Goal: Task Accomplishment & Management: Use online tool/utility

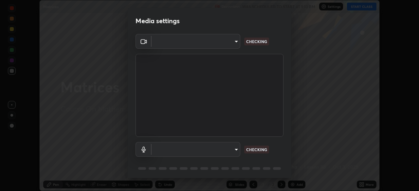
scroll to position [23, 0]
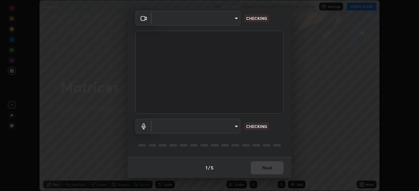
type input "30251ce0796c2ee0dc5d2d3dd8c2e2a63244bb54eceb0ee1850135d5fd661110"
click at [231, 129] on body "Erase all Matrices Recording WAS SCHEDULED TO START AT 1:10 PM Settings START C…" at bounding box center [209, 95] width 419 height 191
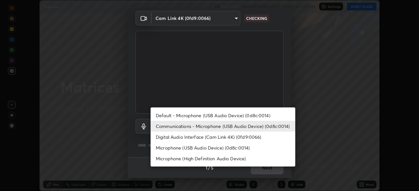
click at [229, 137] on li "Digital Audio Interface (Cam Link 4K) (0fd9:0066)" at bounding box center [222, 137] width 145 height 11
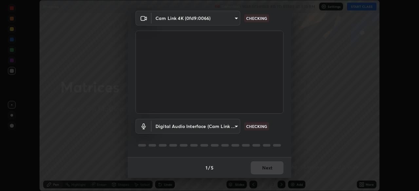
click at [224, 125] on body "Erase all Matrices Recording WAS SCHEDULED TO START AT 1:10 PM Settings START C…" at bounding box center [209, 95] width 419 height 191
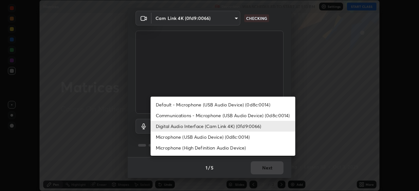
click at [239, 108] on li "Default - Microphone (USB Audio Device) (0d8c:0014)" at bounding box center [222, 104] width 145 height 11
type input "default"
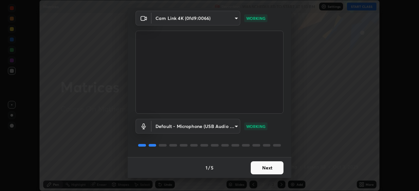
click at [272, 170] on button "Next" at bounding box center [267, 168] width 33 height 13
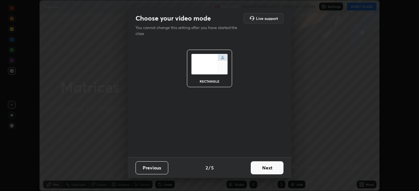
click at [269, 170] on button "Next" at bounding box center [267, 168] width 33 height 13
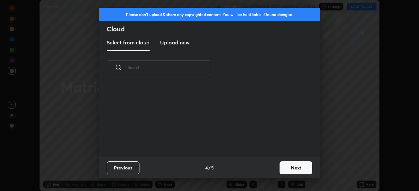
click at [280, 169] on button "Next" at bounding box center [295, 168] width 33 height 13
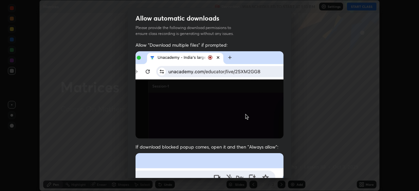
click at [281, 171] on div "Allow "Download multiple files" if prompted: If download blocked popup comes, o…" at bounding box center [210, 179] width 164 height 275
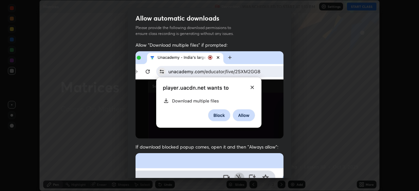
click at [283, 170] on div "Allow "Download multiple files" if prompted: If download blocked popup comes, o…" at bounding box center [210, 179] width 164 height 275
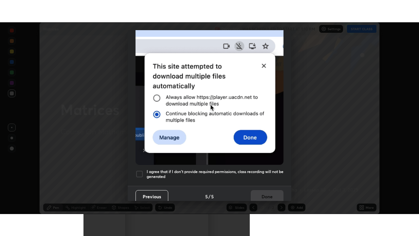
scroll to position [157, 0]
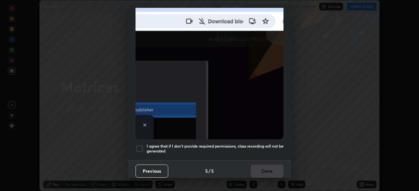
click at [262, 145] on h5 "I agree that if I don't provide required permissions, class recording will not …" at bounding box center [215, 149] width 137 height 10
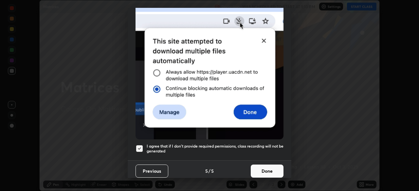
click at [265, 168] on button "Done" at bounding box center [267, 171] width 33 height 13
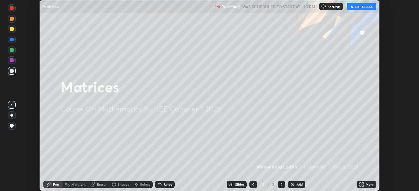
click at [364, 185] on div "More" at bounding box center [367, 185] width 20 height 8
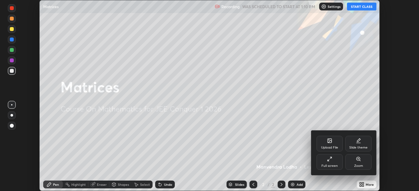
click at [326, 166] on div "Full screen" at bounding box center [329, 166] width 16 height 3
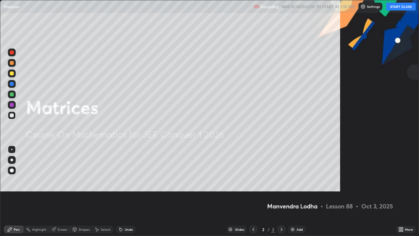
scroll to position [236, 419]
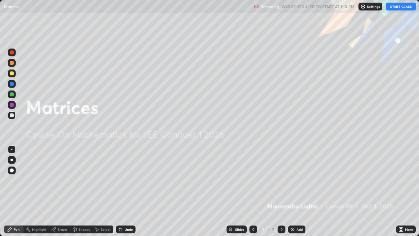
click at [402, 8] on button "START CLASS" at bounding box center [400, 7] width 29 height 8
click at [12, 73] on div at bounding box center [12, 73] width 4 height 4
click at [12, 94] on div at bounding box center [12, 94] width 4 height 4
click at [298, 191] on div "Add" at bounding box center [299, 228] width 6 height 3
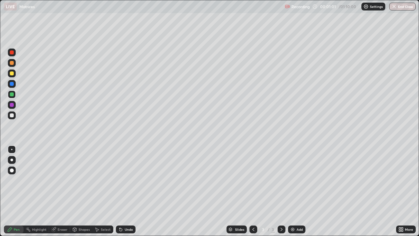
click at [13, 73] on div at bounding box center [12, 73] width 4 height 4
click at [13, 115] on div at bounding box center [12, 115] width 4 height 4
click at [12, 114] on div at bounding box center [12, 115] width 4 height 4
click at [297, 191] on div "Add" at bounding box center [299, 228] width 6 height 3
click at [253, 191] on icon at bounding box center [253, 228] width 5 height 5
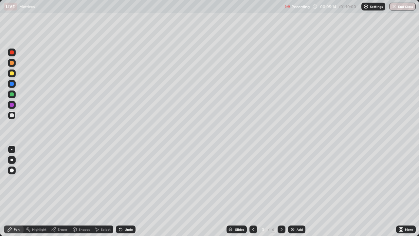
click at [281, 191] on icon at bounding box center [281, 228] width 5 height 5
click at [253, 191] on icon at bounding box center [253, 228] width 5 height 5
click at [281, 191] on icon at bounding box center [281, 228] width 5 height 5
click at [13, 95] on div at bounding box center [12, 94] width 4 height 4
click at [254, 191] on icon at bounding box center [253, 228] width 5 height 5
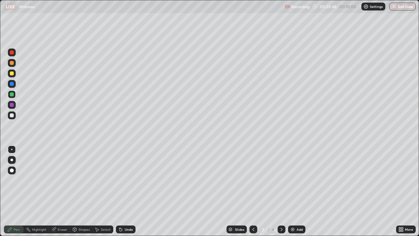
click at [279, 191] on icon at bounding box center [281, 228] width 5 height 5
click at [253, 191] on icon at bounding box center [253, 228] width 5 height 5
click at [281, 191] on icon at bounding box center [281, 228] width 5 height 5
click at [253, 191] on icon at bounding box center [253, 228] width 5 height 5
click at [281, 191] on icon at bounding box center [281, 228] width 5 height 5
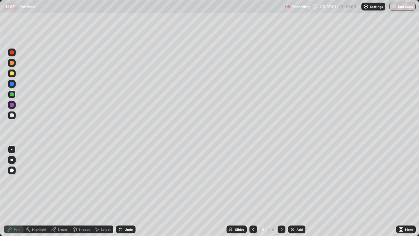
click at [252, 191] on icon at bounding box center [253, 228] width 5 height 5
click at [280, 191] on icon at bounding box center [281, 228] width 5 height 5
click at [297, 191] on div "Add" at bounding box center [299, 228] width 6 height 3
click at [12, 72] on div at bounding box center [12, 73] width 4 height 4
click at [11, 94] on div at bounding box center [12, 94] width 4 height 4
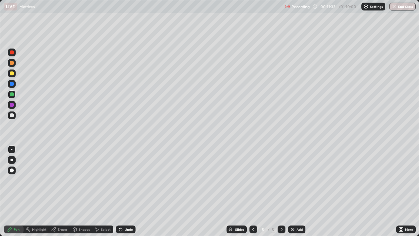
click at [58, 191] on div "Eraser" at bounding box center [63, 228] width 10 height 3
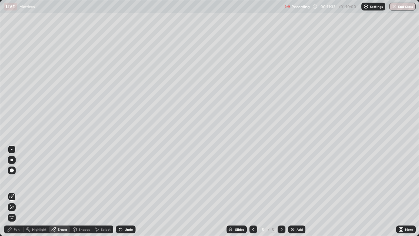
click at [11, 170] on div at bounding box center [12, 170] width 4 height 4
click at [18, 191] on div "Pen" at bounding box center [17, 228] width 6 height 3
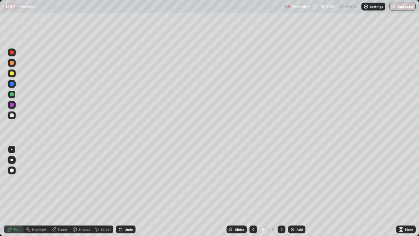
click at [12, 106] on div at bounding box center [12, 105] width 4 height 4
click at [12, 115] on div at bounding box center [12, 115] width 4 height 4
click at [297, 191] on div "Add" at bounding box center [299, 228] width 6 height 3
click at [10, 73] on div at bounding box center [12, 73] width 4 height 4
click at [300, 191] on div "Add" at bounding box center [299, 228] width 6 height 3
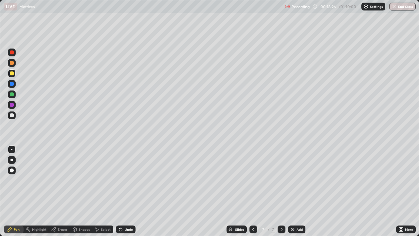
click at [15, 116] on div at bounding box center [12, 115] width 8 height 8
click at [295, 191] on div "Add" at bounding box center [296, 229] width 17 height 8
click at [13, 74] on div at bounding box center [12, 73] width 4 height 4
click at [13, 117] on div at bounding box center [12, 115] width 8 height 8
click at [123, 191] on div "Undo" at bounding box center [126, 229] width 20 height 8
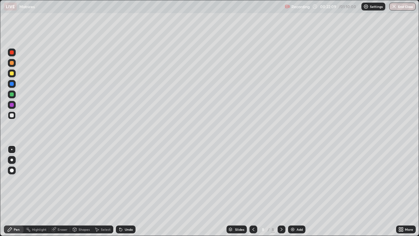
click at [122, 191] on icon at bounding box center [120, 228] width 5 height 5
click at [14, 75] on div at bounding box center [12, 73] width 8 height 8
click at [296, 191] on div "Add" at bounding box center [296, 229] width 17 height 8
click at [249, 191] on div at bounding box center [253, 229] width 8 height 8
click at [280, 191] on icon at bounding box center [281, 228] width 5 height 5
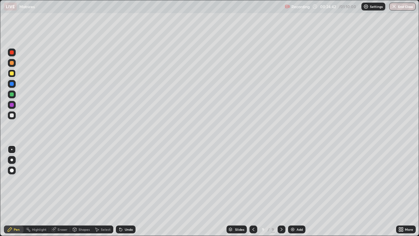
click at [253, 191] on icon at bounding box center [253, 228] width 5 height 5
click at [280, 191] on icon at bounding box center [281, 228] width 5 height 5
click at [252, 191] on icon at bounding box center [253, 228] width 5 height 5
click at [280, 191] on icon at bounding box center [281, 228] width 2 height 3
click at [253, 191] on icon at bounding box center [253, 228] width 5 height 5
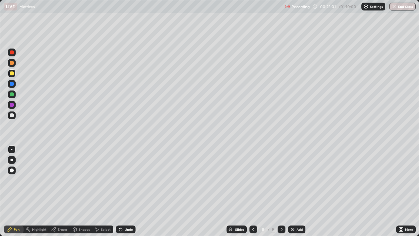
click at [281, 191] on icon at bounding box center [281, 228] width 5 height 5
click at [15, 113] on div at bounding box center [12, 115] width 8 height 8
click at [297, 191] on div "Add" at bounding box center [299, 228] width 6 height 3
click at [12, 74] on div at bounding box center [12, 73] width 4 height 4
click at [12, 114] on div at bounding box center [12, 115] width 4 height 4
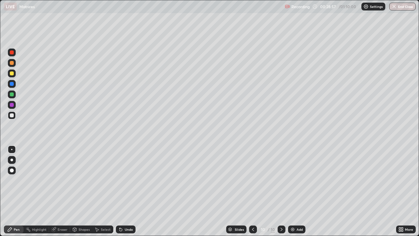
click at [301, 191] on div "Add" at bounding box center [299, 228] width 6 height 3
click at [15, 75] on div at bounding box center [12, 73] width 8 height 8
click at [14, 114] on div at bounding box center [12, 115] width 8 height 8
click at [254, 191] on div at bounding box center [253, 228] width 8 height 13
click at [253, 191] on icon at bounding box center [253, 228] width 5 height 5
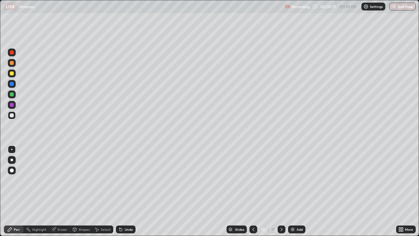
click at [253, 191] on icon at bounding box center [253, 228] width 5 height 5
click at [279, 191] on div at bounding box center [281, 229] width 8 height 8
click at [282, 191] on div at bounding box center [281, 229] width 8 height 8
click at [281, 191] on icon at bounding box center [281, 228] width 5 height 5
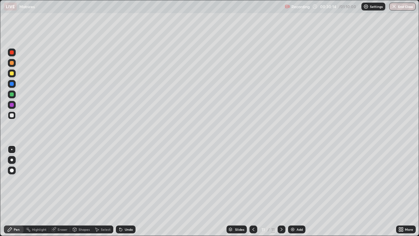
click at [128, 191] on div "Undo" at bounding box center [129, 228] width 8 height 3
click at [125, 191] on div "Undo" at bounding box center [129, 228] width 8 height 3
click at [124, 191] on div "Undo" at bounding box center [126, 229] width 20 height 8
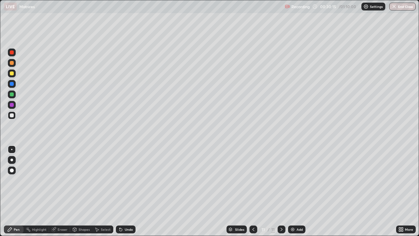
click at [123, 191] on div "Undo" at bounding box center [126, 229] width 20 height 8
click at [123, 191] on div "Undo" at bounding box center [124, 228] width 22 height 13
click at [124, 191] on div "Undo" at bounding box center [124, 228] width 22 height 13
click at [11, 105] on div at bounding box center [12, 105] width 4 height 4
click at [14, 114] on div at bounding box center [12, 115] width 8 height 8
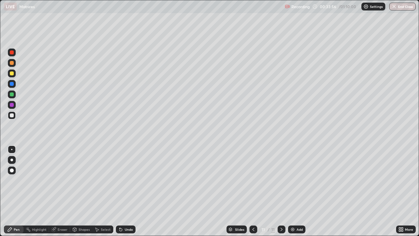
click at [292, 191] on img at bounding box center [292, 228] width 5 height 5
click at [10, 95] on div at bounding box center [12, 94] width 4 height 4
click at [252, 191] on icon at bounding box center [253, 228] width 5 height 5
click at [281, 191] on icon at bounding box center [281, 228] width 5 height 5
click at [11, 94] on div at bounding box center [12, 94] width 4 height 4
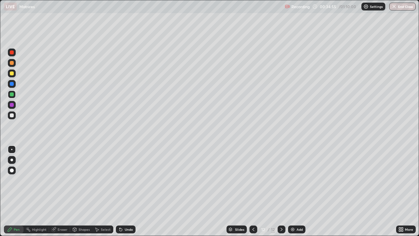
click at [12, 116] on div at bounding box center [12, 115] width 4 height 4
click at [253, 191] on icon at bounding box center [253, 228] width 2 height 3
click at [280, 191] on icon at bounding box center [281, 228] width 5 height 5
click at [125, 191] on div "Undo" at bounding box center [129, 228] width 8 height 3
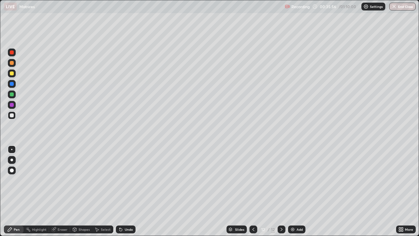
click at [129, 191] on div "Undo" at bounding box center [129, 228] width 8 height 3
click at [128, 191] on div "Undo" at bounding box center [129, 228] width 8 height 3
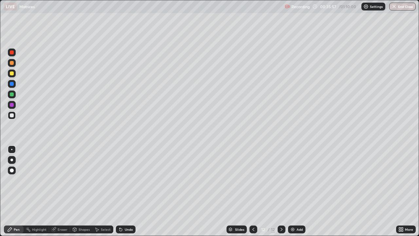
click at [129, 191] on div "Undo" at bounding box center [129, 228] width 8 height 3
click at [253, 191] on icon at bounding box center [253, 228] width 5 height 5
click at [282, 191] on div at bounding box center [281, 229] width 8 height 8
click at [253, 191] on icon at bounding box center [253, 228] width 5 height 5
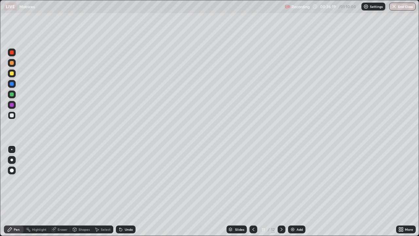
click at [281, 191] on icon at bounding box center [281, 228] width 5 height 5
click at [253, 191] on icon at bounding box center [253, 228] width 5 height 5
click at [280, 191] on icon at bounding box center [281, 228] width 5 height 5
click at [253, 191] on icon at bounding box center [253, 228] width 5 height 5
click at [281, 191] on icon at bounding box center [281, 228] width 5 height 5
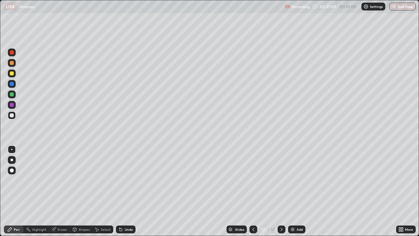
click at [253, 191] on icon at bounding box center [253, 228] width 5 height 5
click at [280, 191] on icon at bounding box center [281, 228] width 5 height 5
click at [61, 191] on div "Eraser" at bounding box center [63, 228] width 10 height 3
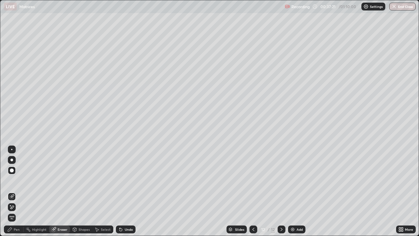
click at [15, 191] on div "Pen" at bounding box center [17, 228] width 6 height 3
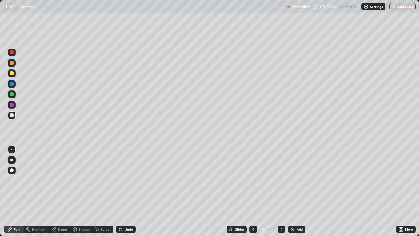
click at [253, 191] on icon at bounding box center [253, 228] width 5 height 5
click at [283, 191] on icon at bounding box center [281, 228] width 5 height 5
click at [253, 191] on icon at bounding box center [253, 228] width 5 height 5
click at [282, 191] on icon at bounding box center [281, 228] width 5 height 5
click at [253, 191] on icon at bounding box center [253, 228] width 2 height 3
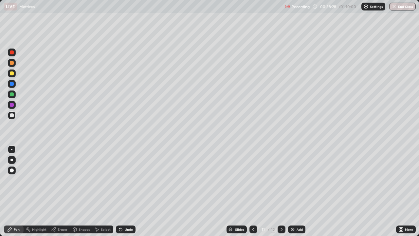
click at [14, 93] on div at bounding box center [12, 94] width 8 height 8
click at [282, 191] on div at bounding box center [281, 229] width 8 height 8
click at [296, 191] on div "Add" at bounding box center [299, 228] width 6 height 3
click at [13, 74] on div at bounding box center [12, 73] width 4 height 4
click at [15, 115] on div at bounding box center [12, 115] width 8 height 8
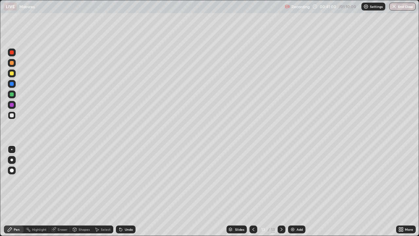
click at [12, 73] on div at bounding box center [12, 73] width 4 height 4
click at [127, 191] on div "Undo" at bounding box center [129, 228] width 8 height 3
click at [126, 191] on div "Undo" at bounding box center [129, 228] width 8 height 3
click at [11, 115] on div at bounding box center [12, 115] width 4 height 4
click at [12, 115] on div at bounding box center [12, 115] width 4 height 4
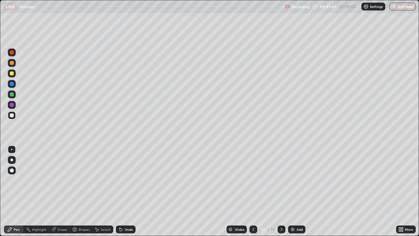
click at [14, 94] on div at bounding box center [12, 94] width 8 height 8
click at [128, 191] on div "Undo" at bounding box center [129, 228] width 8 height 3
click at [127, 191] on div "Undo" at bounding box center [126, 229] width 20 height 8
click at [128, 191] on div "Undo" at bounding box center [129, 228] width 8 height 3
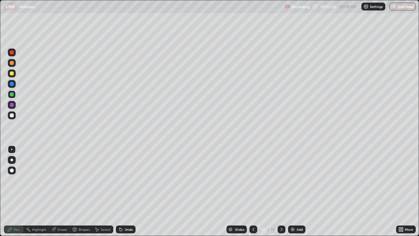
click at [62, 191] on div "Eraser" at bounding box center [63, 228] width 10 height 3
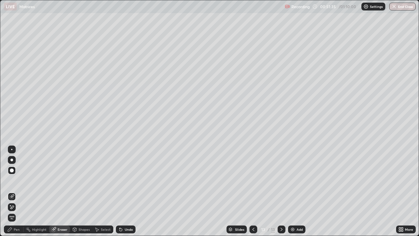
click at [12, 191] on div "Pen" at bounding box center [14, 229] width 20 height 8
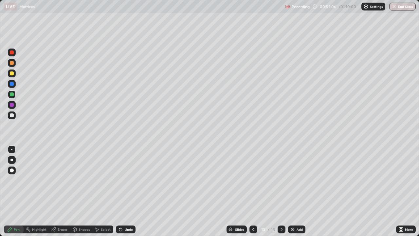
click at [127, 191] on div "Undo" at bounding box center [129, 228] width 8 height 3
click at [125, 191] on div "Undo" at bounding box center [126, 229] width 20 height 8
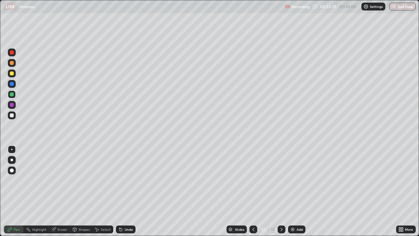
click at [296, 191] on div "Add" at bounding box center [299, 228] width 6 height 3
click at [12, 74] on div at bounding box center [12, 73] width 4 height 4
click at [12, 115] on div at bounding box center [12, 115] width 4 height 4
click at [119, 191] on icon at bounding box center [119, 227] width 1 height 1
click at [124, 191] on div "Undo" at bounding box center [126, 229] width 20 height 8
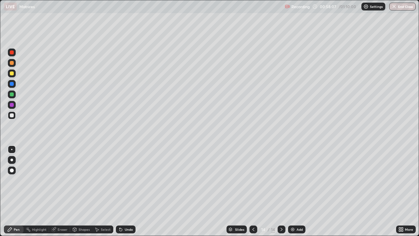
click at [125, 191] on div "Undo" at bounding box center [129, 228] width 8 height 3
click at [122, 191] on div "Undo" at bounding box center [126, 229] width 20 height 8
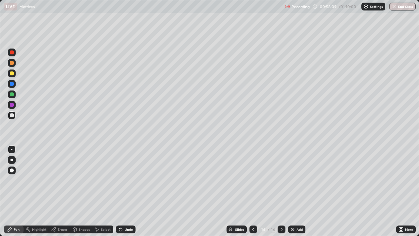
click at [122, 191] on div "Undo" at bounding box center [126, 229] width 20 height 8
click at [120, 191] on icon at bounding box center [120, 229] width 3 height 3
click at [123, 191] on div "Undo" at bounding box center [126, 229] width 20 height 8
click at [126, 191] on div "Undo" at bounding box center [129, 228] width 8 height 3
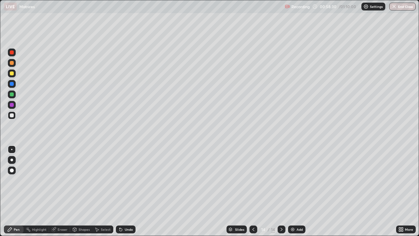
click at [125, 191] on div "Undo" at bounding box center [129, 228] width 8 height 3
click at [60, 191] on div "Eraser" at bounding box center [63, 228] width 10 height 3
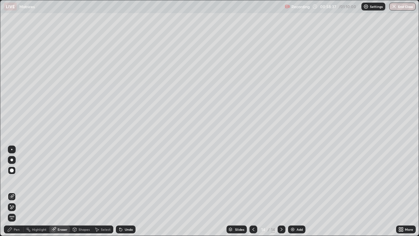
click at [15, 191] on div "Pen" at bounding box center [14, 229] width 20 height 8
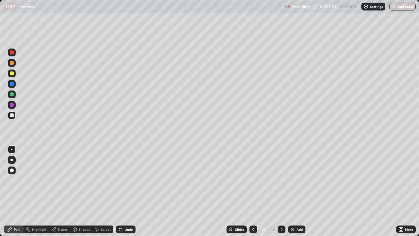
click at [123, 191] on div "Undo" at bounding box center [126, 229] width 20 height 8
click at [125, 191] on div "Undo" at bounding box center [129, 228] width 8 height 3
click at [126, 191] on div "Undo" at bounding box center [126, 229] width 20 height 8
click at [128, 191] on div "Undo" at bounding box center [129, 228] width 8 height 3
click at [126, 191] on div "Undo" at bounding box center [129, 228] width 8 height 3
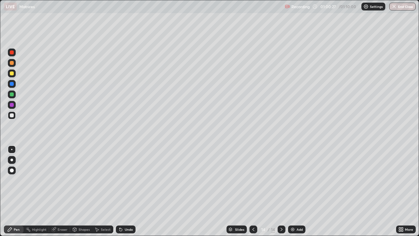
click at [119, 191] on icon at bounding box center [119, 227] width 1 height 1
click at [123, 191] on div "Undo" at bounding box center [126, 229] width 20 height 8
click at [125, 191] on div "Undo" at bounding box center [129, 228] width 8 height 3
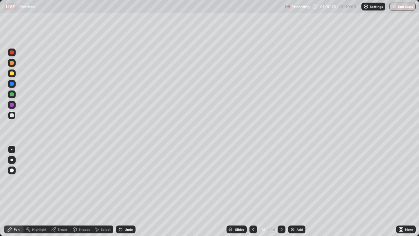
click at [123, 191] on div "Undo" at bounding box center [126, 229] width 20 height 8
click at [124, 191] on div "Undo" at bounding box center [126, 229] width 20 height 8
click at [123, 191] on div "Undo" at bounding box center [126, 229] width 20 height 8
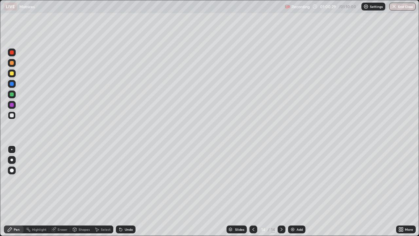
click at [123, 191] on div "Undo" at bounding box center [126, 229] width 20 height 8
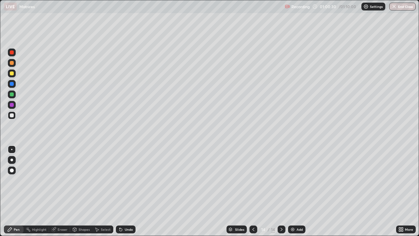
click at [121, 191] on div "Undo" at bounding box center [126, 229] width 20 height 8
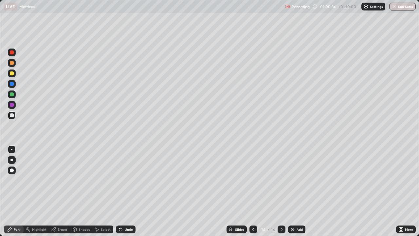
click at [125, 191] on div "Undo" at bounding box center [129, 228] width 8 height 3
click at [123, 191] on div "Undo" at bounding box center [126, 229] width 20 height 8
click at [125, 191] on div "Undo" at bounding box center [129, 228] width 8 height 3
click at [128, 191] on div "Undo" at bounding box center [129, 228] width 8 height 3
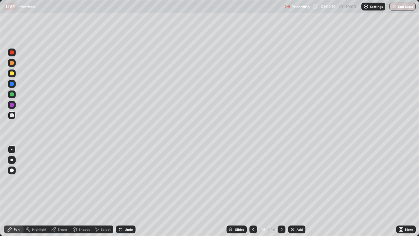
click at [299, 191] on div "Add" at bounding box center [299, 228] width 6 height 3
click at [14, 76] on div at bounding box center [12, 73] width 8 height 8
click at [128, 191] on div "Undo" at bounding box center [129, 228] width 8 height 3
click at [12, 115] on div at bounding box center [12, 115] width 4 height 4
click at [130, 191] on div "Undo" at bounding box center [129, 228] width 8 height 3
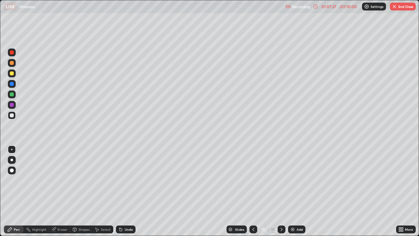
click at [128, 191] on div "Undo" at bounding box center [129, 228] width 8 height 3
click at [296, 191] on div "Add" at bounding box center [299, 228] width 6 height 3
click at [253, 191] on icon at bounding box center [253, 228] width 5 height 5
click at [280, 191] on icon at bounding box center [281, 228] width 5 height 5
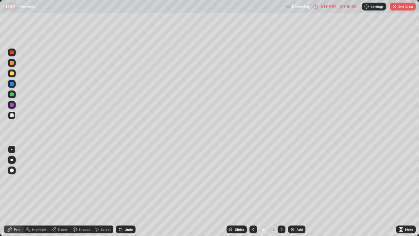
click at [253, 191] on icon at bounding box center [253, 228] width 5 height 5
click at [280, 191] on icon at bounding box center [281, 228] width 5 height 5
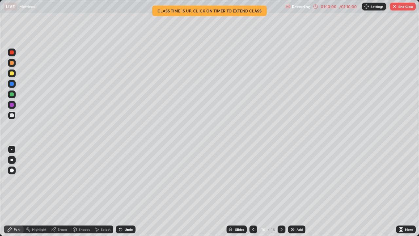
click at [255, 191] on div at bounding box center [253, 229] width 8 height 8
click at [283, 191] on icon at bounding box center [281, 228] width 5 height 5
click at [127, 191] on div "Undo" at bounding box center [129, 228] width 8 height 3
click at [400, 5] on button "End Class" at bounding box center [403, 7] width 26 height 8
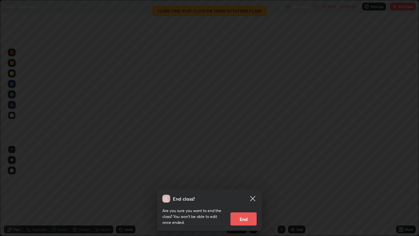
click at [243, 191] on button "End" at bounding box center [243, 218] width 26 height 13
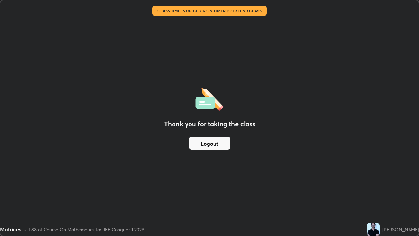
click at [209, 145] on button "Logout" at bounding box center [210, 142] width 42 height 13
click at [212, 141] on button "Logout" at bounding box center [210, 142] width 42 height 13
